Goal: Find specific page/section: Find specific page/section

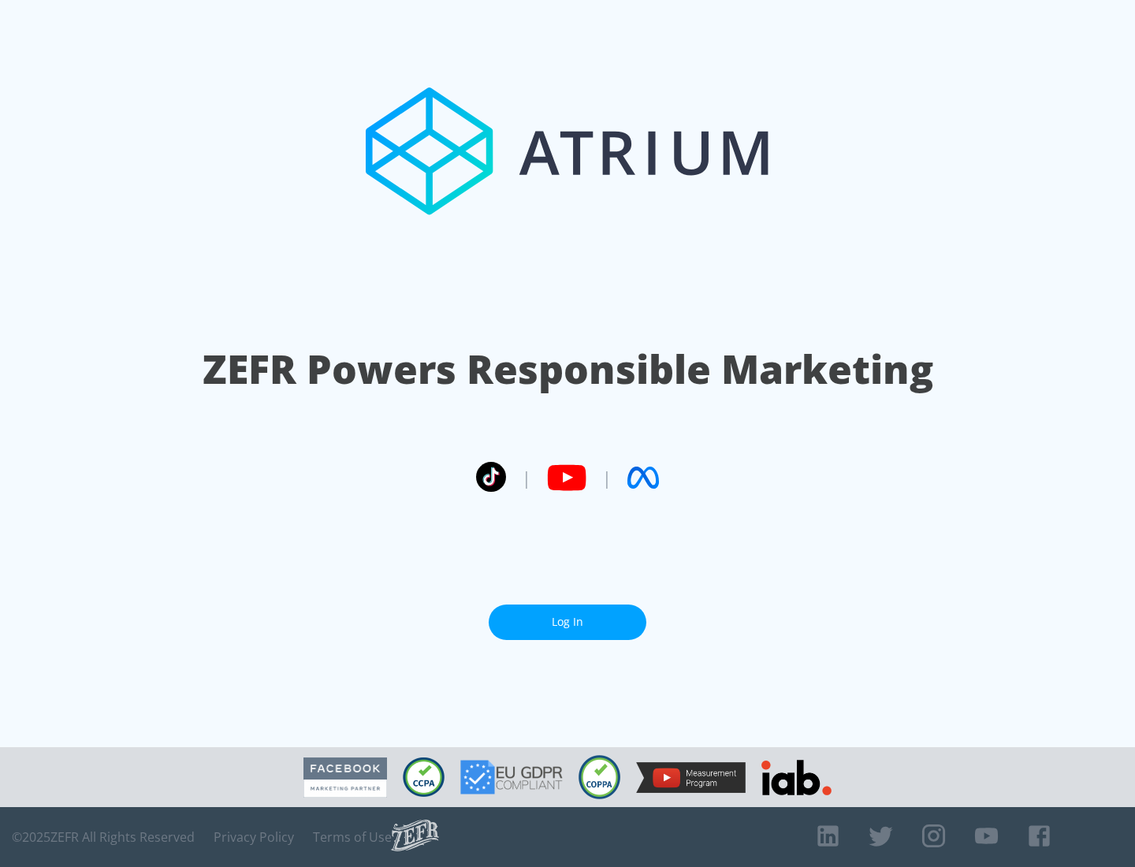
click at [567, 622] on link "Log In" at bounding box center [568, 622] width 158 height 35
